Goal: Information Seeking & Learning: Learn about a topic

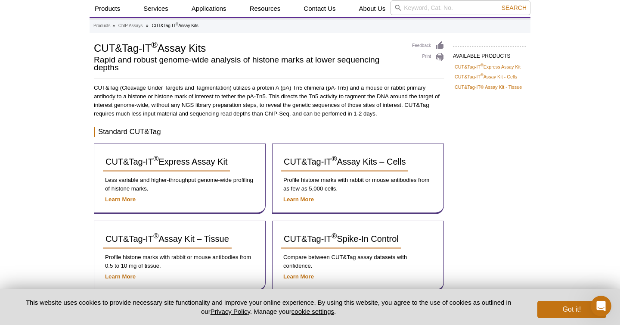
scroll to position [35, 0]
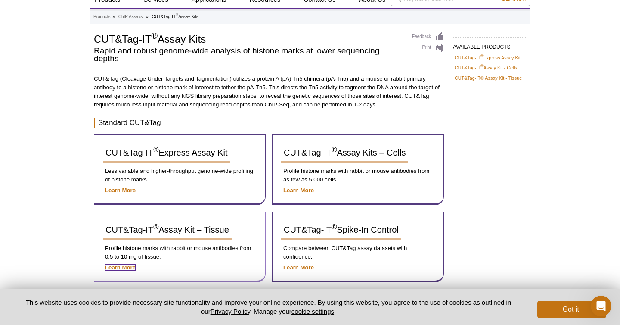
click at [124, 265] on strong "Learn More" at bounding box center [120, 267] width 31 height 6
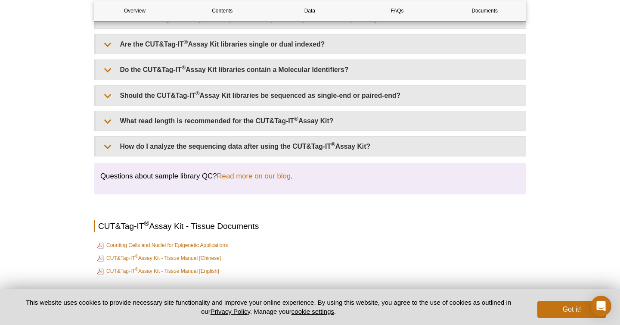
scroll to position [2384, 0]
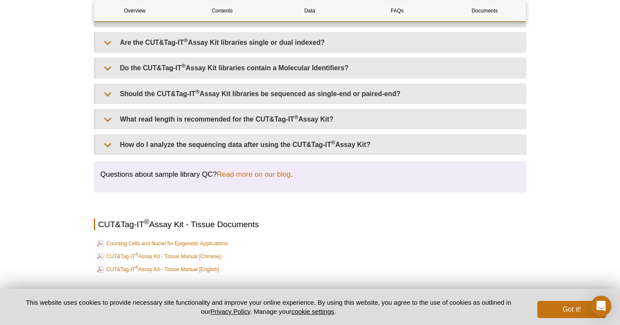
click at [105, 218] on h2 "CUT&Tag-IT ® Assay Kit - Tissue Documents" at bounding box center [310, 224] width 432 height 12
drag, startPoint x: 105, startPoint y: 214, endPoint x: 213, endPoint y: 217, distance: 107.7
click at [213, 218] on h2 "CUT&Tag-IT ® Assay Kit - Tissue Documents" at bounding box center [310, 224] width 432 height 12
copy h2 "CUT&Tag-IT ® Assay Kit - Tissue"
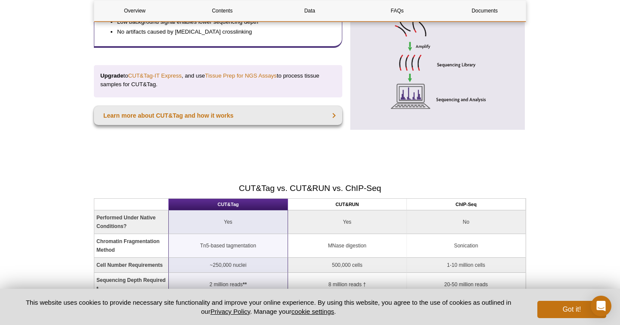
scroll to position [600, 0]
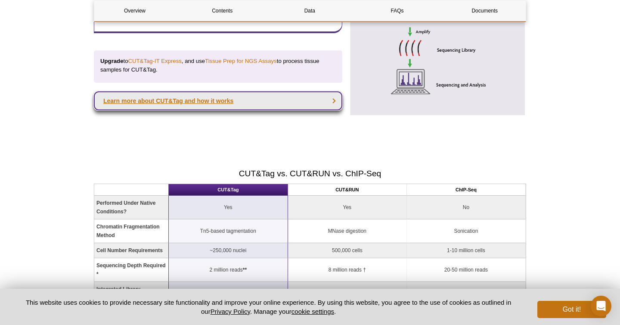
click at [163, 101] on link "Learn more about CUT&Tag and how it works" at bounding box center [218, 100] width 248 height 19
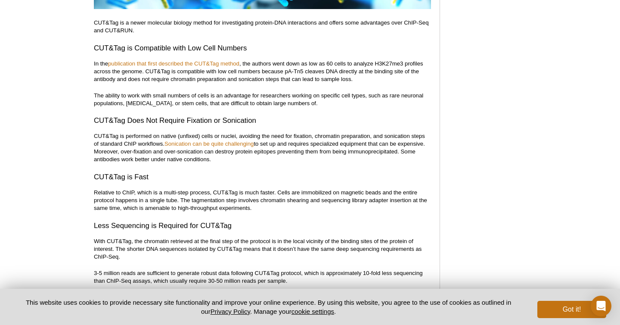
scroll to position [2377, 0]
